Goal: Find specific page/section: Find specific page/section

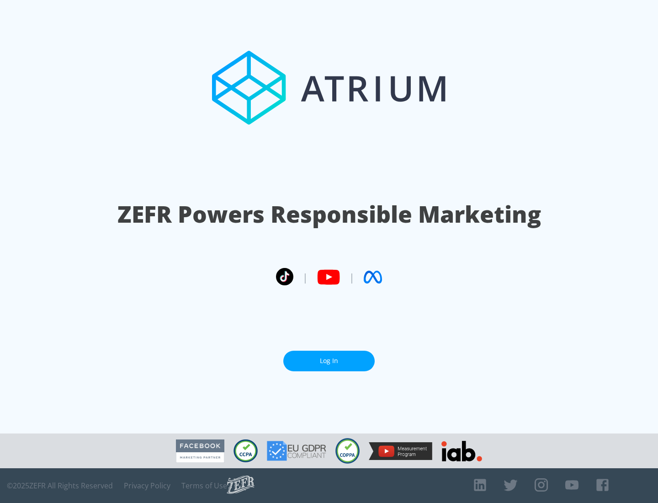
click at [329, 361] on link "Log In" at bounding box center [328, 361] width 91 height 21
